Goal: Book appointment/travel/reservation

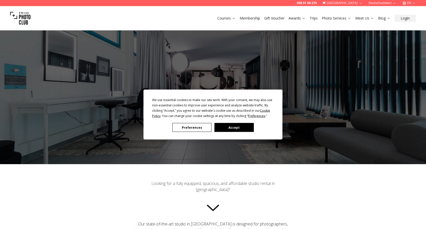
click at [232, 128] on button "Accept" at bounding box center [234, 127] width 39 height 9
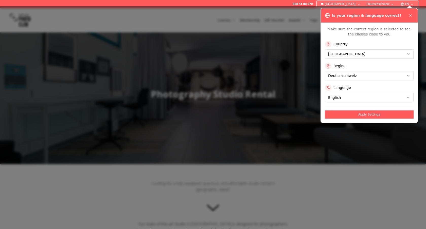
click at [413, 16] on icon at bounding box center [411, 15] width 4 height 4
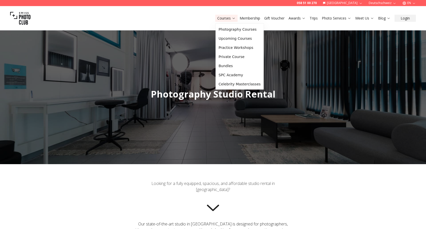
click at [236, 20] on icon at bounding box center [234, 18] width 4 height 4
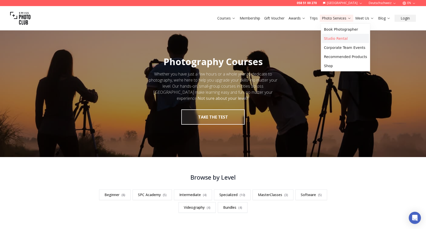
click at [339, 36] on link "Studio Rental" at bounding box center [345, 38] width 47 height 9
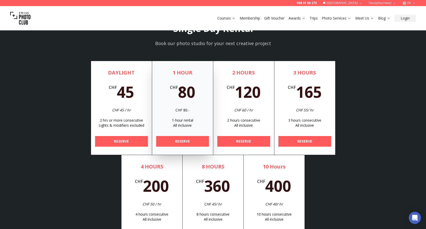
scroll to position [1501, 0]
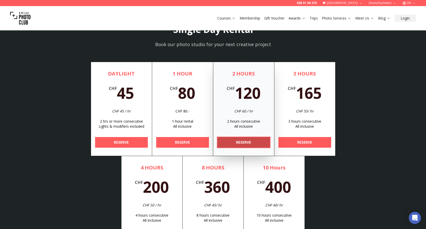
click at [247, 145] on b "RESERVE" at bounding box center [243, 142] width 15 height 5
